Goal: Check status: Check status

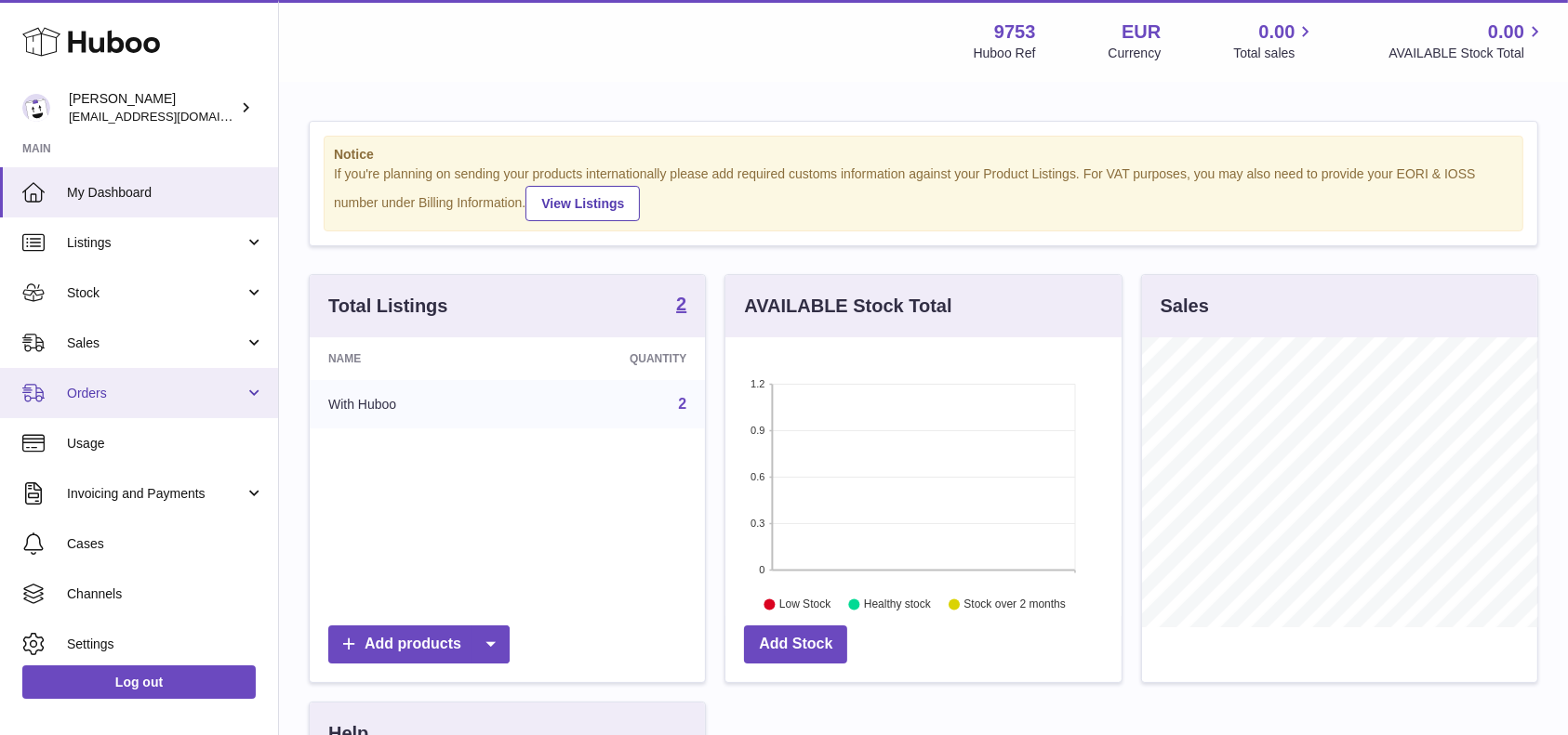
scroll to position [290, 396]
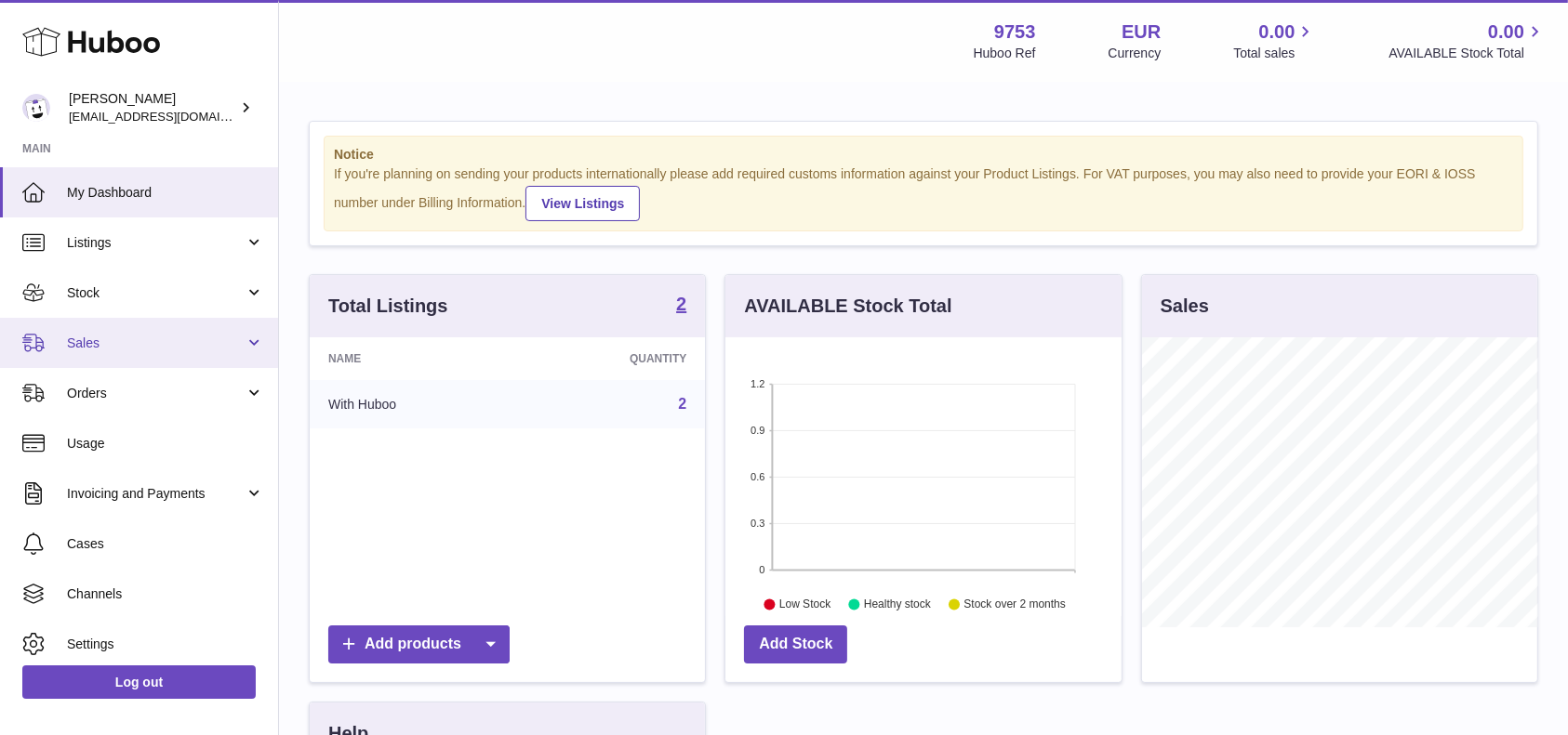
click at [154, 357] on link "Sales" at bounding box center [138, 342] width 278 height 50
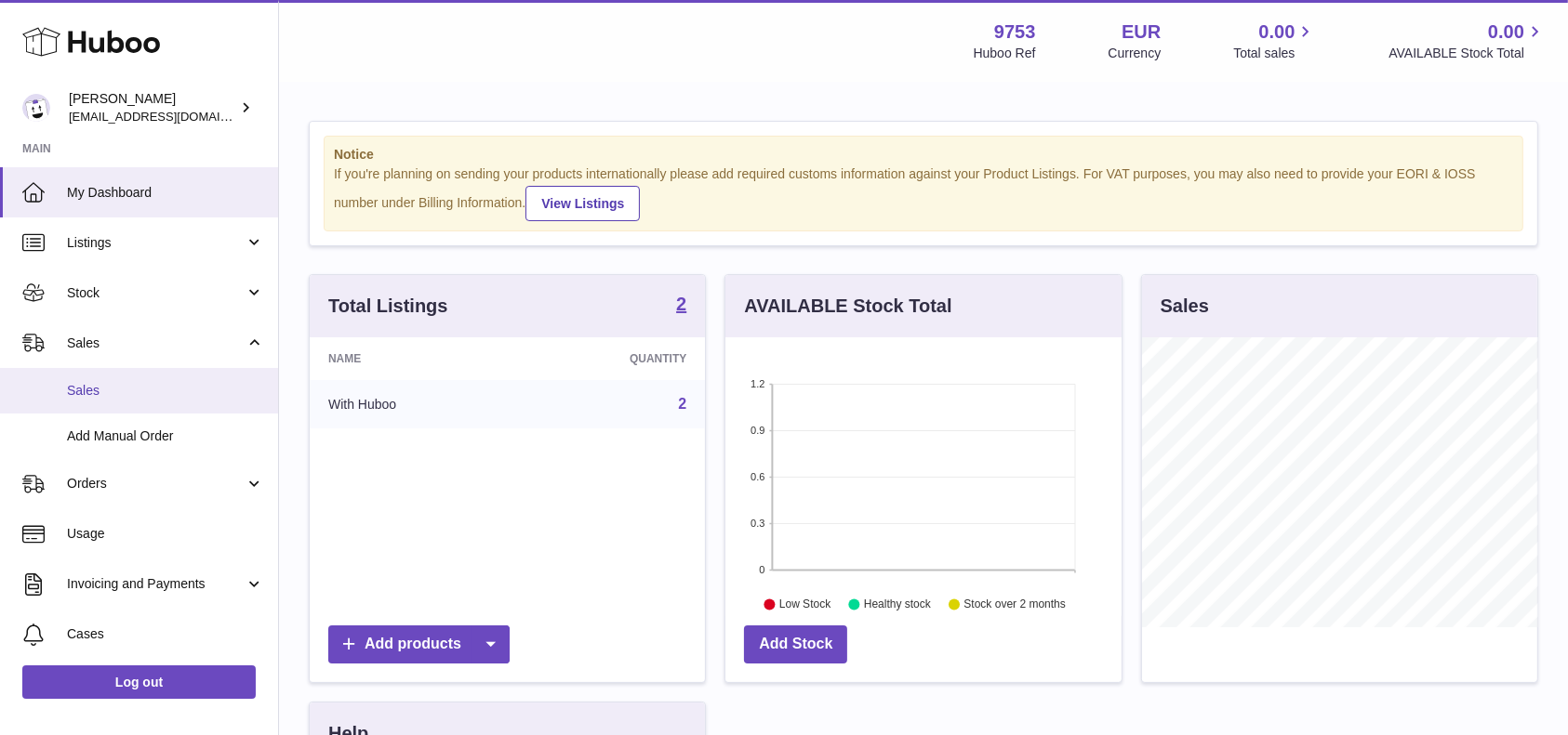
click at [153, 391] on span "Sales" at bounding box center [165, 391] width 197 height 18
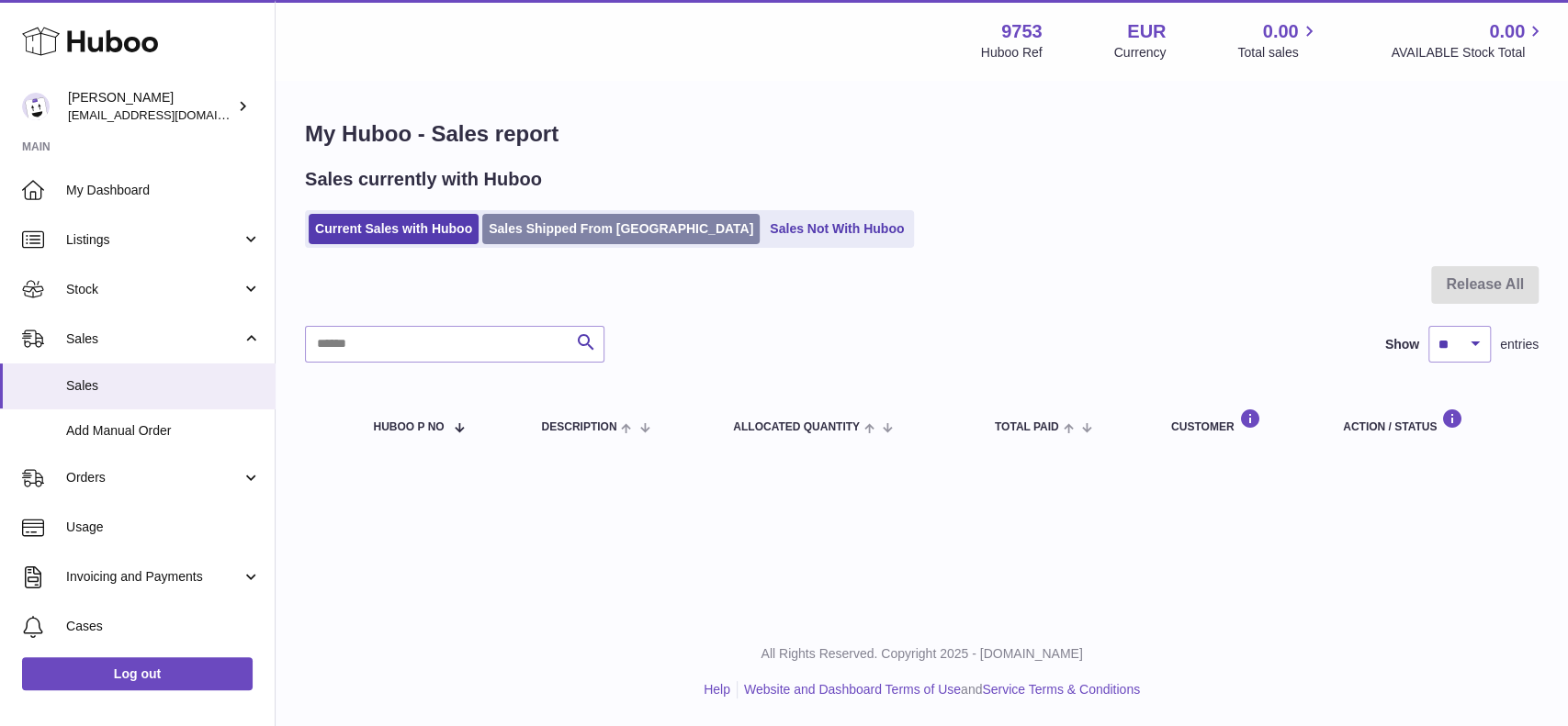
click at [548, 218] on link "Sales Shipped From [GEOGRAPHIC_DATA]" at bounding box center [621, 229] width 277 height 30
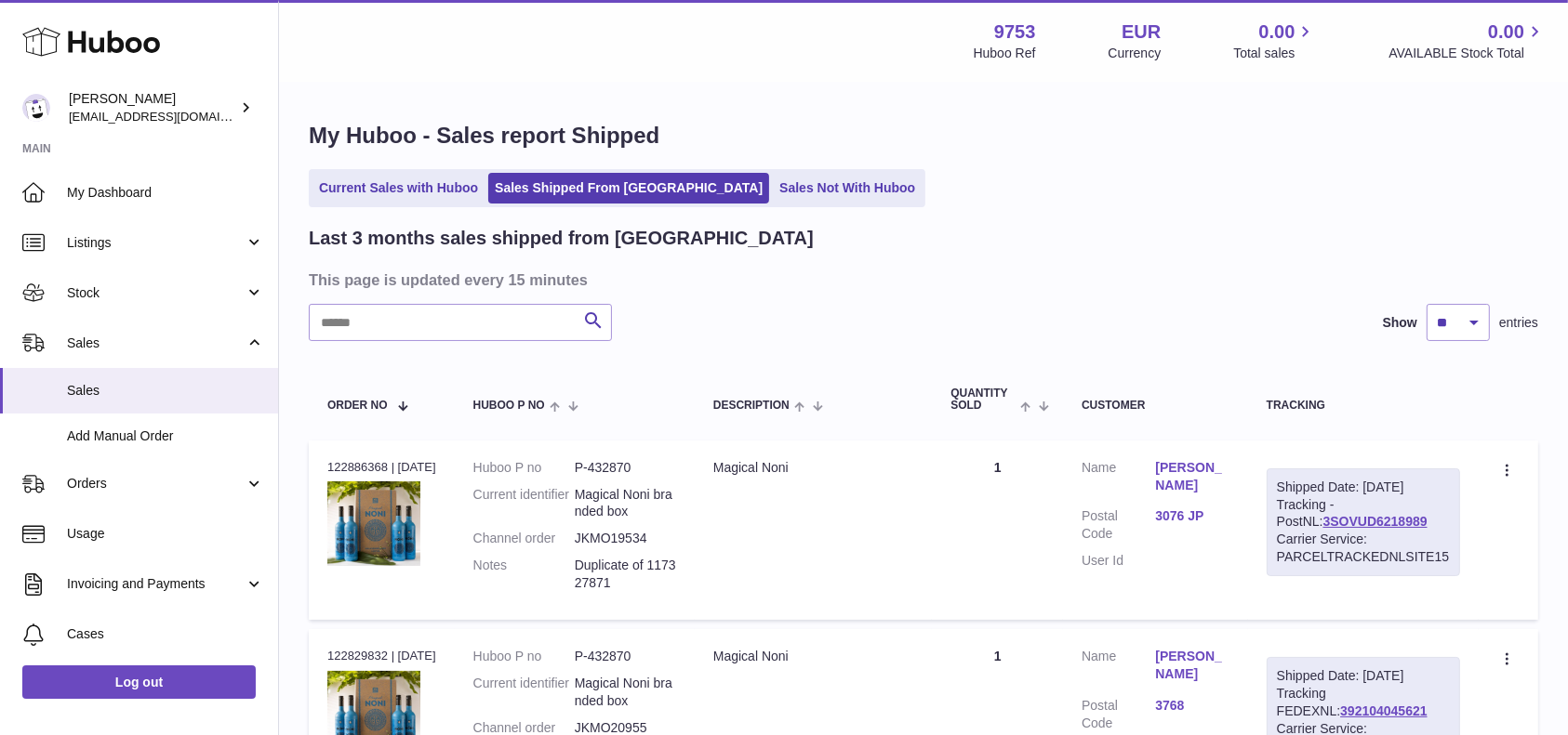
drag, startPoint x: 1343, startPoint y: 504, endPoint x: 1377, endPoint y: 509, distance: 34.4
click at [1377, 509] on div "Shipped Date: 15th Aug 2025 Tracking - PostNL: 3SOVUD6218989 Carrier Service: P…" at bounding box center [1363, 522] width 193 height 108
drag, startPoint x: 1339, startPoint y: 501, endPoint x: 1400, endPoint y: 522, distance: 64.5
click at [1400, 522] on div "Shipped Date: 15th Aug 2025 Tracking - PostNL: 3SOVUD6218989 Carrier Service: P…" at bounding box center [1363, 522] width 193 height 108
copy div "PostNL: 3SOVUD6218989"
